Goal: Task Accomplishment & Management: Complete application form

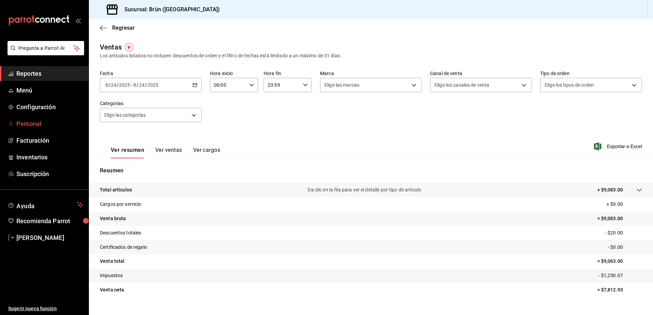
click at [39, 122] on span "Personal" at bounding box center [49, 123] width 67 height 9
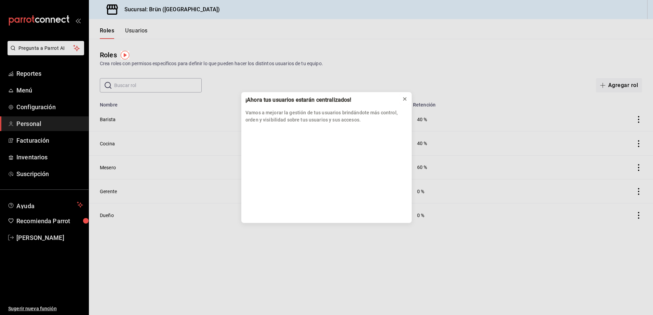
click at [406, 99] on icon at bounding box center [404, 98] width 5 height 5
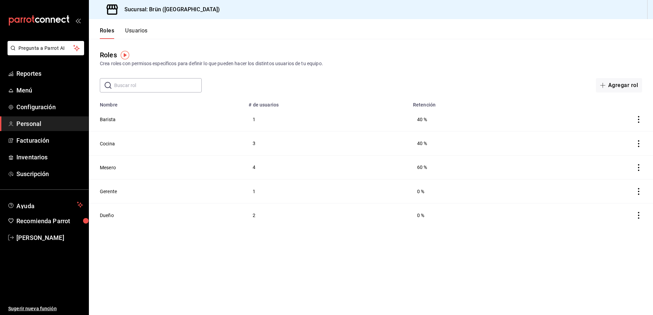
click at [140, 29] on button "Usuarios" at bounding box center [136, 33] width 23 height 12
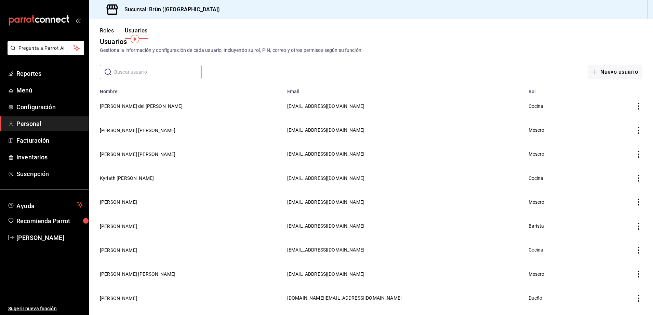
scroll to position [12, 0]
click at [635, 105] on icon "actions" at bounding box center [638, 107] width 7 height 7
click at [611, 116] on span "Eliminar" at bounding box center [606, 117] width 17 height 5
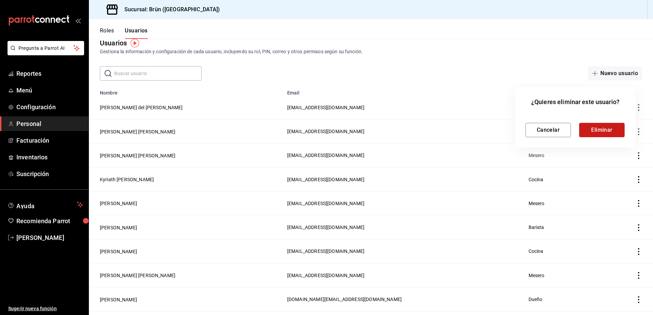
click at [598, 129] on button "Eliminar" at bounding box center [601, 130] width 45 height 14
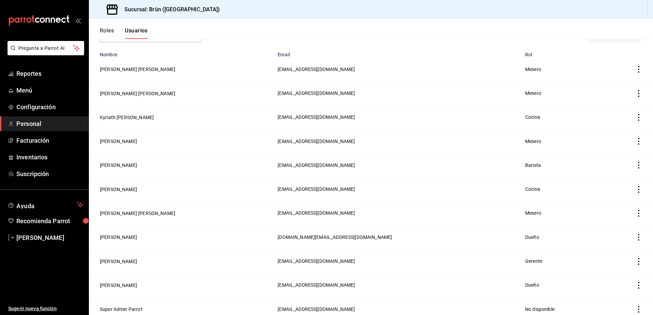
scroll to position [53, 0]
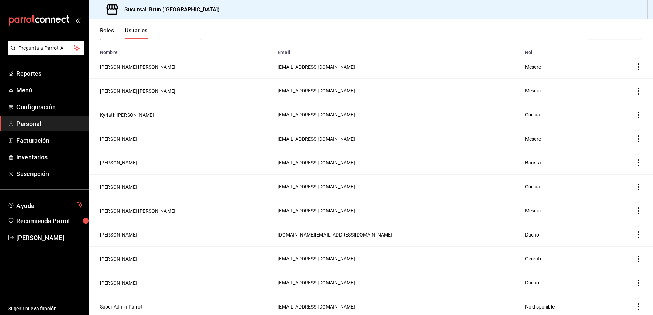
click at [635, 212] on icon "actions" at bounding box center [638, 211] width 7 height 7
click at [610, 213] on li "Eliminar" at bounding box center [606, 218] width 57 height 19
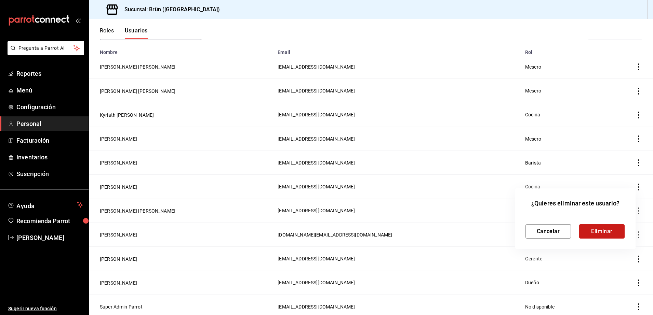
click at [597, 234] on button "Eliminar" at bounding box center [601, 232] width 45 height 14
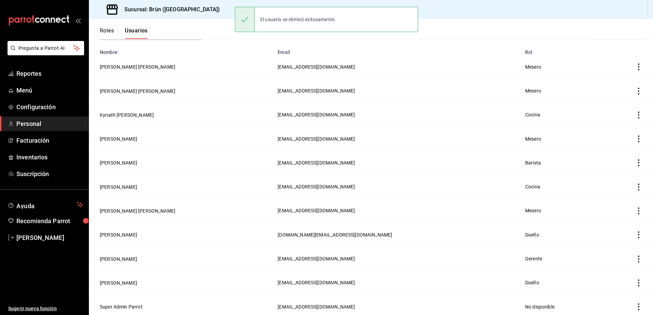
scroll to position [29, 0]
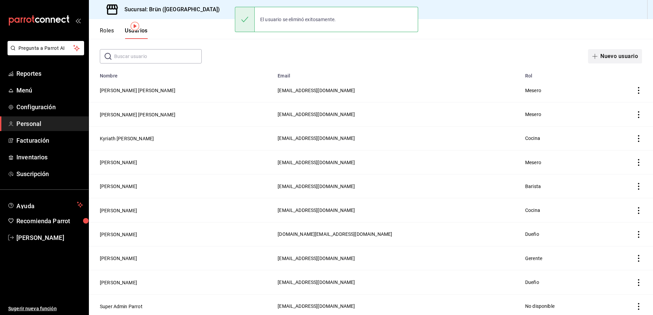
click at [613, 59] on button "Nuevo usuario" at bounding box center [615, 56] width 54 height 14
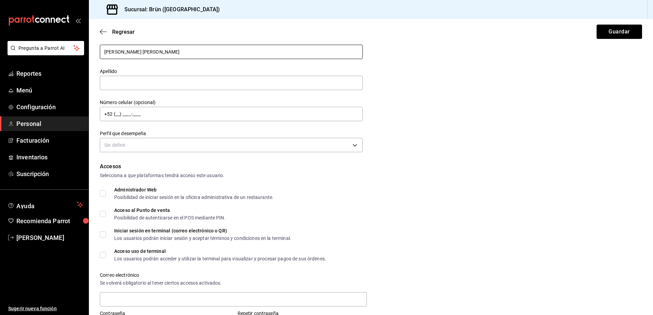
type input "[PERSON_NAME] [PERSON_NAME]"
type input "L"
type input "[PERSON_NAME]"
click at [177, 116] on input "+52 (__) ____-____" at bounding box center [231, 114] width 263 height 14
type input "[PHONE_NUMBER]"
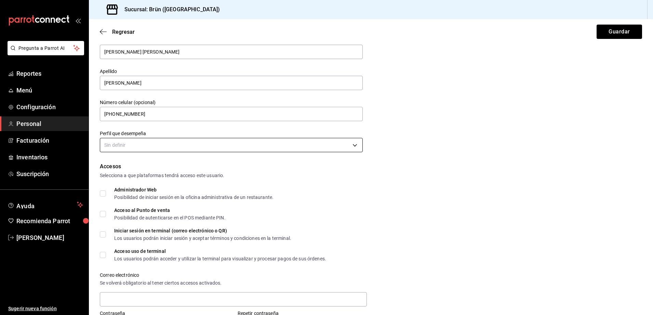
click at [199, 143] on body "Pregunta a Parrot AI Reportes Menú Configuración Personal Facturación Inventari…" at bounding box center [326, 157] width 653 height 315
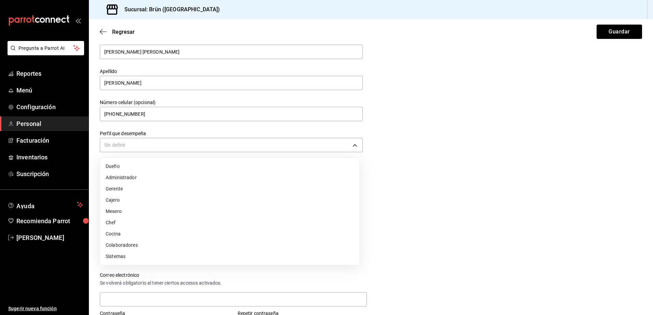
click at [151, 210] on li "Mesero" at bounding box center [229, 211] width 259 height 11
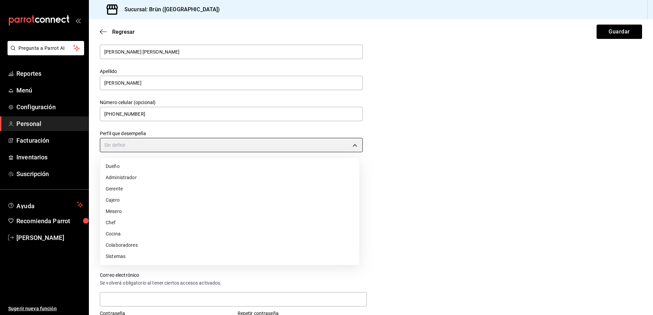
type input "WAITER"
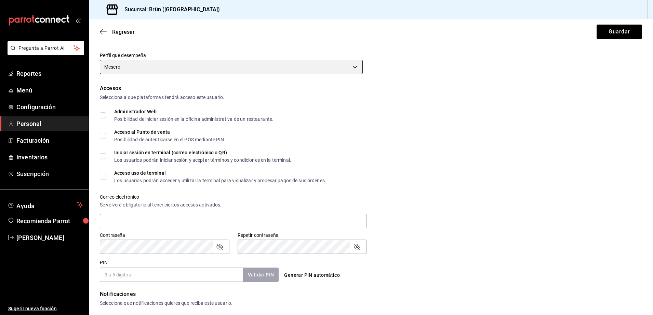
scroll to position [121, 0]
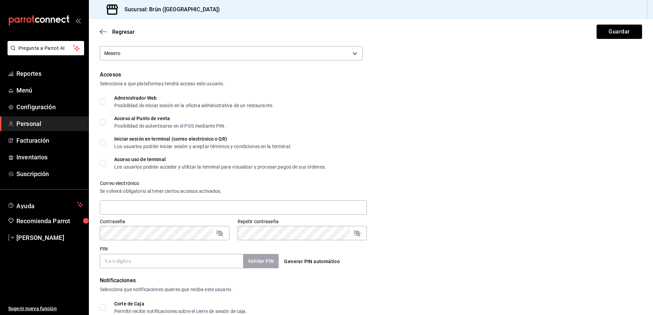
click at [107, 118] on span "Acceso al Punto de venta Posibilidad de autenticarse en el POS mediante PIN." at bounding box center [166, 122] width 120 height 12
click at [106, 119] on input "Acceso al Punto de venta Posibilidad de autenticarse en el POS mediante PIN." at bounding box center [103, 122] width 6 height 6
checkbox input "true"
click at [105, 144] on input "Iniciar sesión en terminal (correo electrónico o QR) Los usuarios podrán inicia…" at bounding box center [103, 143] width 6 height 6
checkbox input "true"
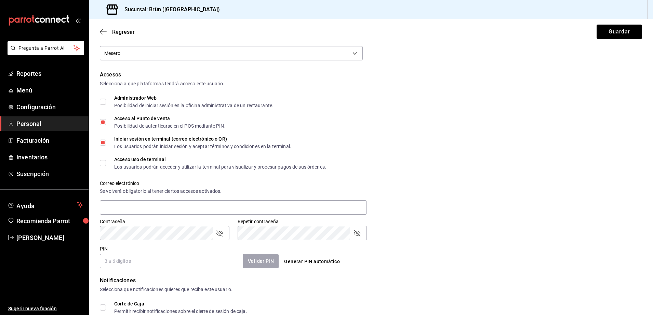
click at [105, 164] on input "Acceso uso de terminal Los usuarios podrán acceder y utilizar la terminal para …" at bounding box center [103, 163] width 6 height 6
checkbox input "true"
click at [271, 209] on input "text" at bounding box center [233, 208] width 267 height 14
click at [314, 203] on input "text" at bounding box center [233, 208] width 267 height 14
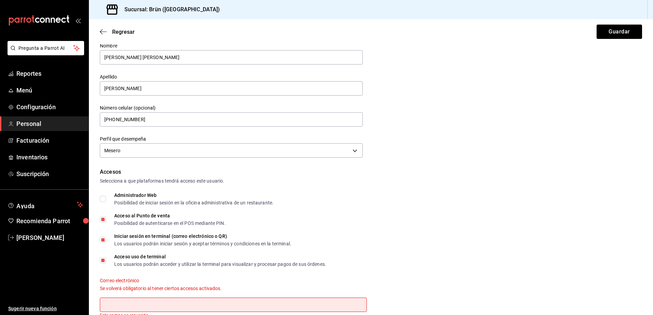
scroll to position [16, 0]
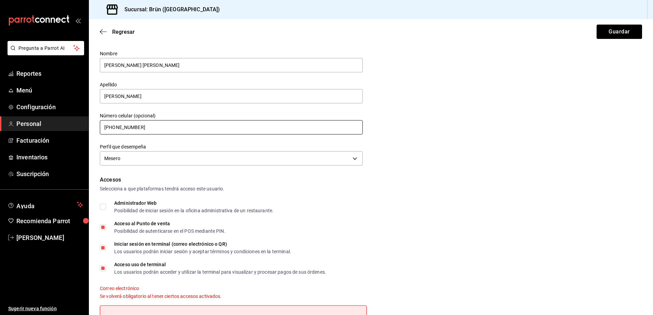
drag, startPoint x: 174, startPoint y: 125, endPoint x: 130, endPoint y: 131, distance: 44.5
click at [130, 131] on input "[PHONE_NUMBER]" at bounding box center [231, 127] width 263 height 14
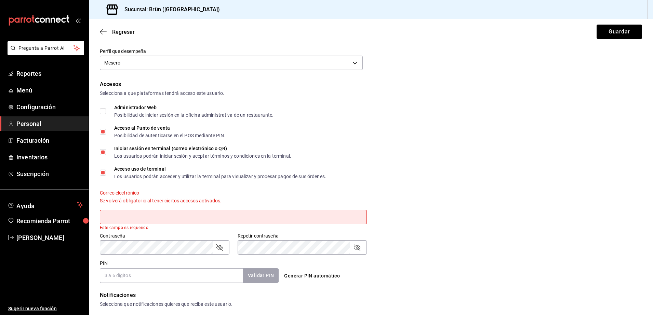
scroll to position [121, 0]
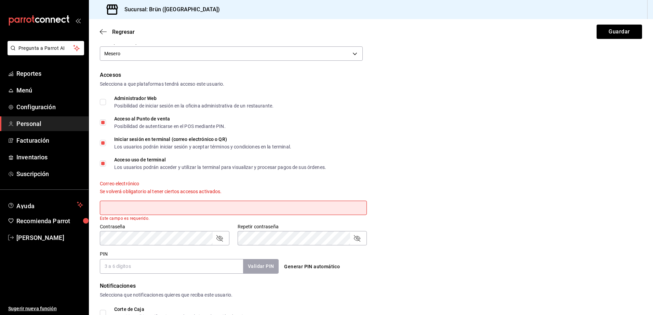
type input "[PHONE_NUMBER]"
click at [228, 204] on input "text" at bounding box center [233, 208] width 267 height 14
type input "[EMAIL_ADDRESS][DOMAIN_NAME]"
click at [166, 264] on input "PIN" at bounding box center [171, 266] width 143 height 14
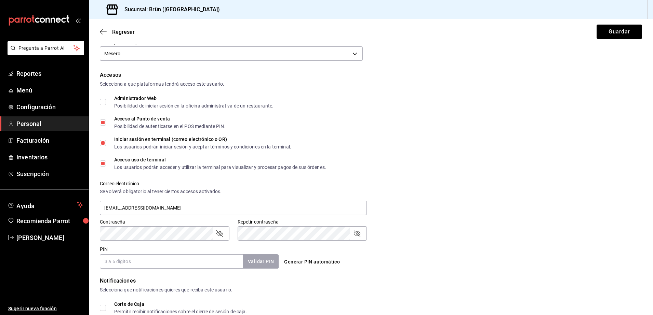
click at [166, 264] on input "PIN" at bounding box center [171, 262] width 143 height 14
type input "1010"
drag, startPoint x: 652, startPoint y: 167, endPoint x: 616, endPoint y: 196, distance: 46.2
click at [616, 196] on div "Correo electrónico Se volverá obligatorio [PERSON_NAME] ciertos accesos activad…" at bounding box center [367, 195] width 550 height 44
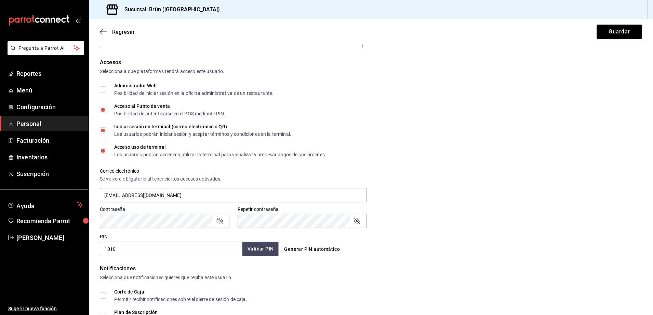
click at [271, 244] on button "Validar PIN" at bounding box center [260, 249] width 36 height 15
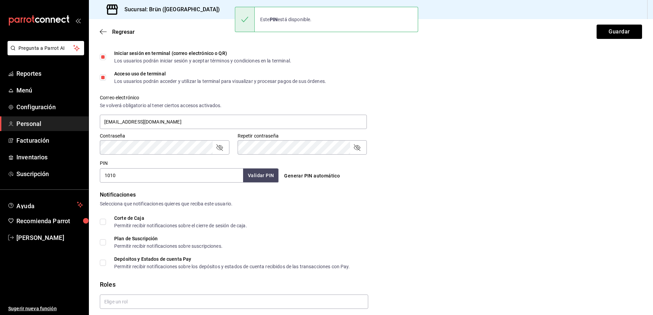
scroll to position [231, 0]
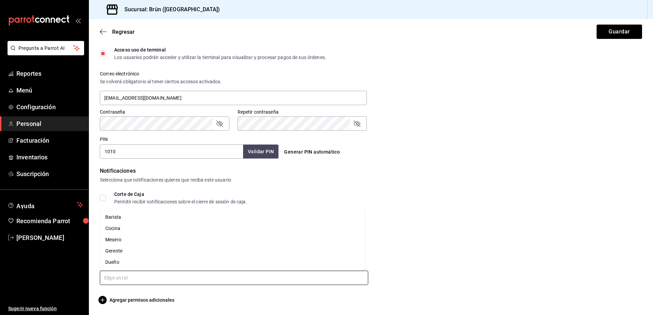
click at [152, 279] on input "text" at bounding box center [234, 278] width 268 height 14
click at [140, 242] on li "Mesero" at bounding box center [232, 239] width 265 height 11
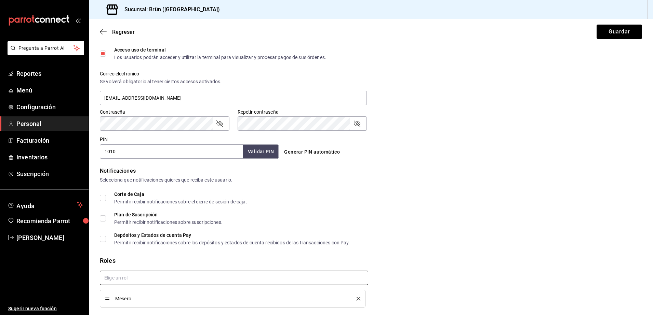
scroll to position [253, 0]
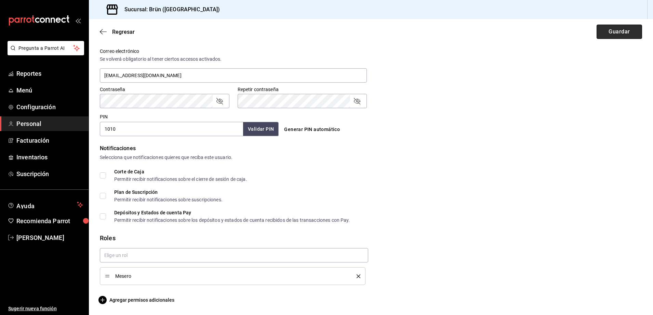
click at [604, 37] on button "Guardar" at bounding box center [618, 32] width 45 height 14
click at [610, 33] on button "Guardar" at bounding box center [618, 32] width 45 height 14
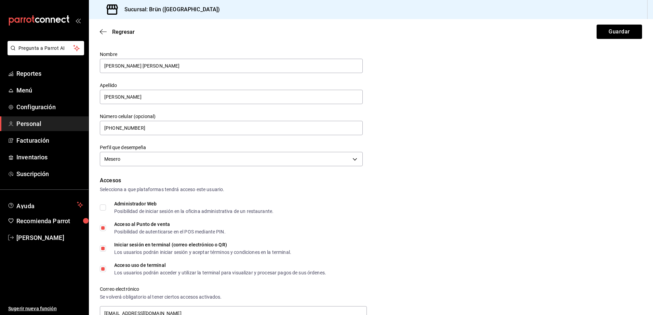
scroll to position [0, 0]
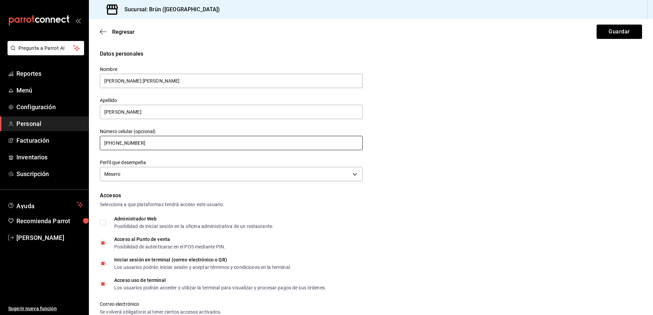
click at [126, 146] on input "[PHONE_NUMBER]" at bounding box center [231, 143] width 263 height 14
drag, startPoint x: 156, startPoint y: 144, endPoint x: 55, endPoint y: 147, distance: 100.5
click at [55, 147] on div "Pregunta a Parrot AI Reportes Menú Configuración Personal Facturación Inventari…" at bounding box center [326, 157] width 653 height 315
type input "+52 (__) ____-____"
click at [495, 102] on div "Datos personales Nombre [PERSON_NAME] [PERSON_NAME] Número celular (opcional) +…" at bounding box center [371, 117] width 542 height 134
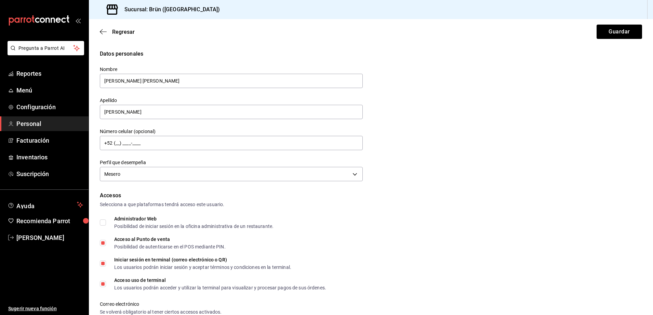
click at [606, 24] on div "Regresar Guardar" at bounding box center [371, 31] width 564 height 25
click at [606, 31] on button "Guardar" at bounding box center [618, 32] width 45 height 14
